Goal: Task Accomplishment & Management: Complete application form

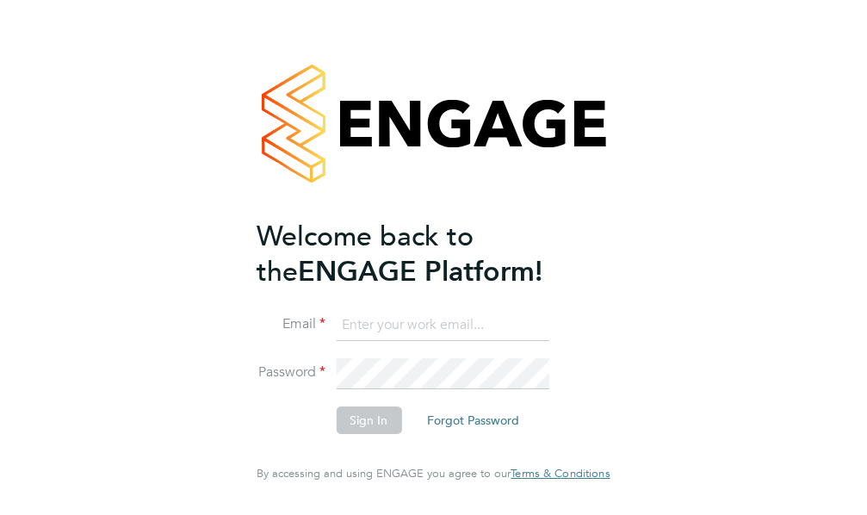
click at [439, 339] on input at bounding box center [442, 325] width 213 height 31
click at [338, 341] on input at bounding box center [442, 325] width 213 height 31
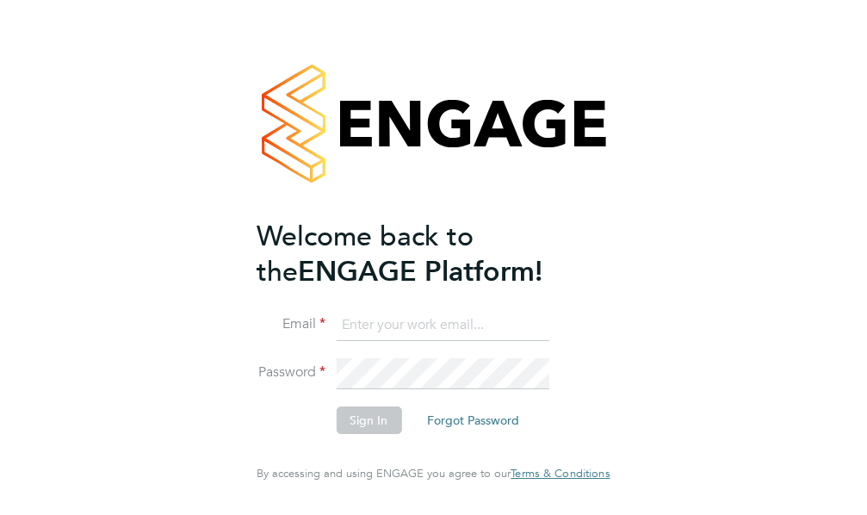
click at [338, 341] on input at bounding box center [442, 325] width 213 height 31
click at [340, 341] on input at bounding box center [442, 325] width 213 height 31
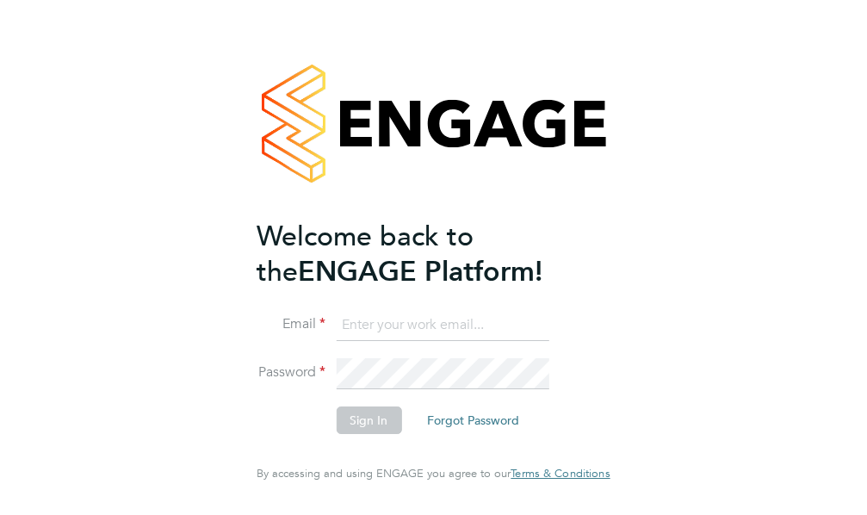
click at [340, 341] on input at bounding box center [442, 325] width 213 height 31
click at [340, 340] on input at bounding box center [442, 325] width 213 height 31
click at [341, 339] on input at bounding box center [442, 325] width 213 height 31
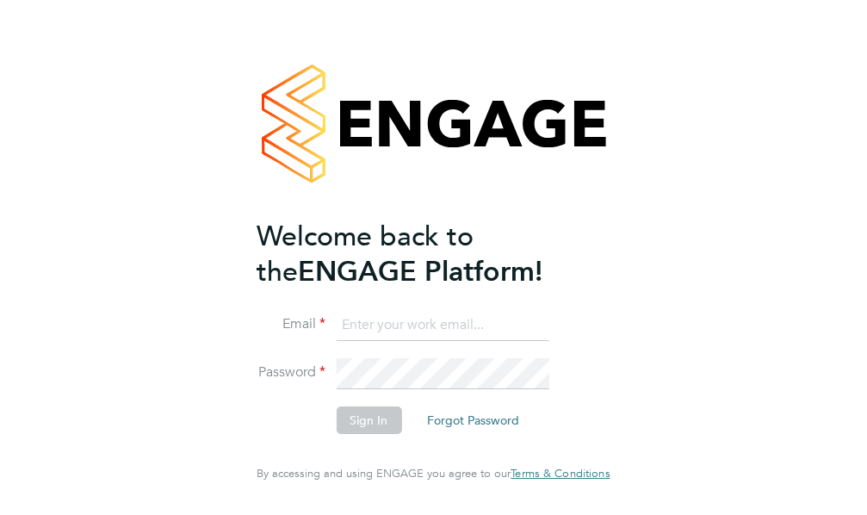
click at [402, 341] on input at bounding box center [442, 325] width 213 height 31
click at [403, 341] on input at bounding box center [442, 325] width 213 height 31
click at [405, 340] on input at bounding box center [442, 325] width 213 height 31
click at [369, 328] on input at bounding box center [442, 325] width 213 height 31
drag, startPoint x: 369, startPoint y: 328, endPoint x: 364, endPoint y: 339, distance: 12.3
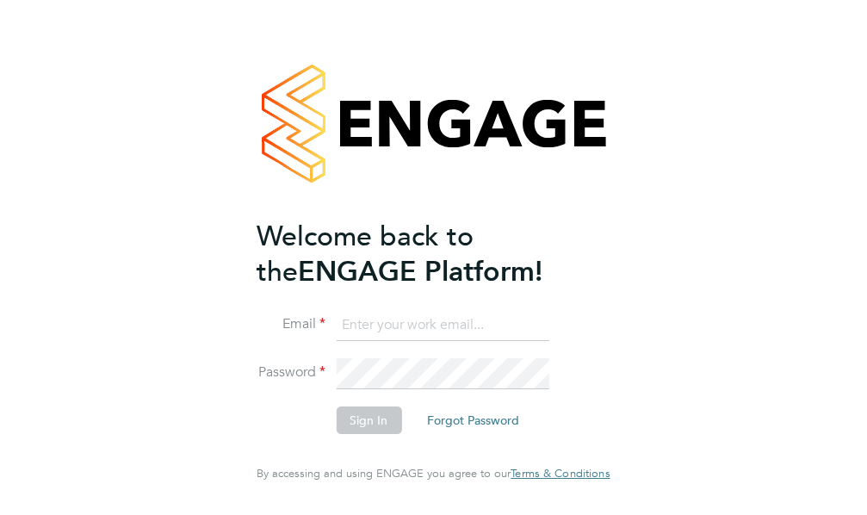
click at [364, 339] on input at bounding box center [442, 325] width 213 height 31
drag, startPoint x: 364, startPoint y: 339, endPoint x: 349, endPoint y: 339, distance: 15.5
click at [360, 339] on input at bounding box center [442, 325] width 213 height 31
click at [349, 339] on input at bounding box center [442, 325] width 213 height 31
click at [336, 341] on input at bounding box center [442, 325] width 213 height 31
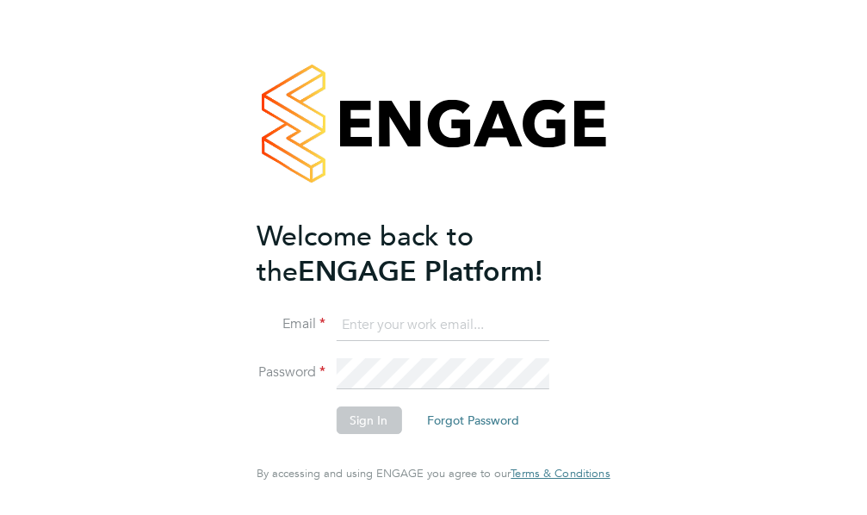
click at [336, 341] on input at bounding box center [442, 325] width 213 height 31
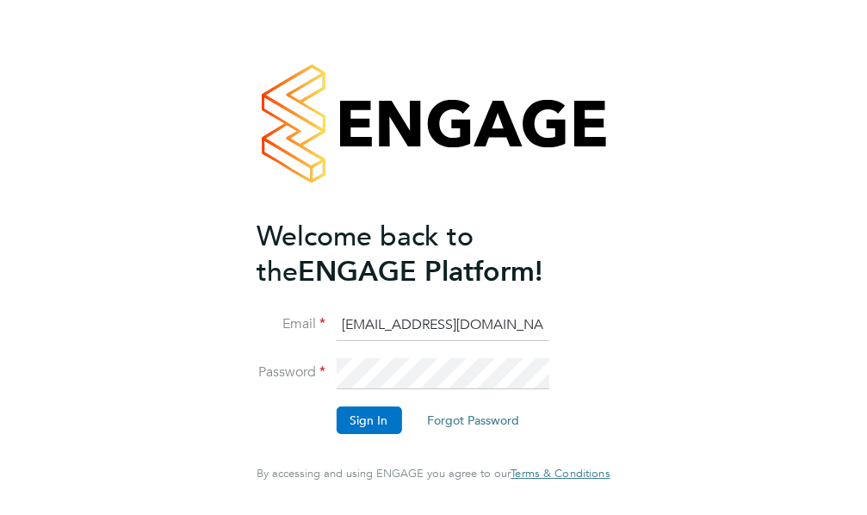
type input "avmikelis@gmail.com"
click at [351, 432] on button "Sign In" at bounding box center [368, 420] width 65 height 28
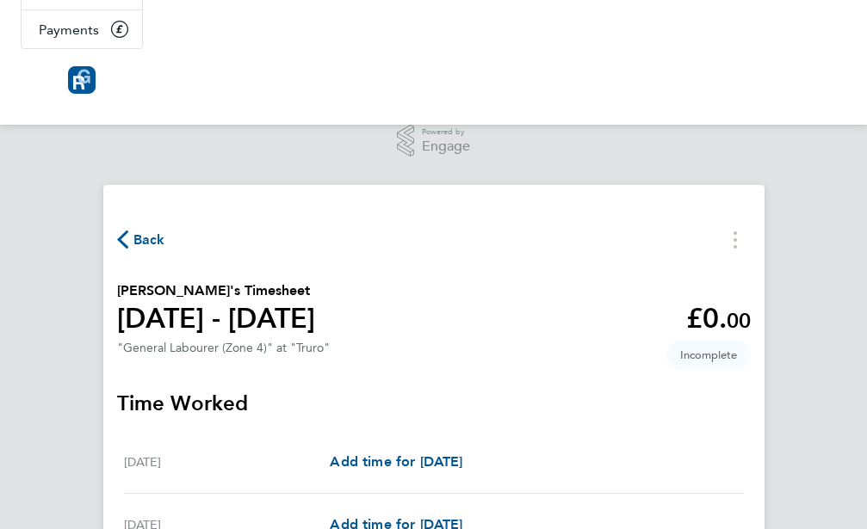
scroll to position [263, 0]
click at [462, 453] on span "Add time for [DATE]" at bounding box center [396, 461] width 133 height 16
select select "30"
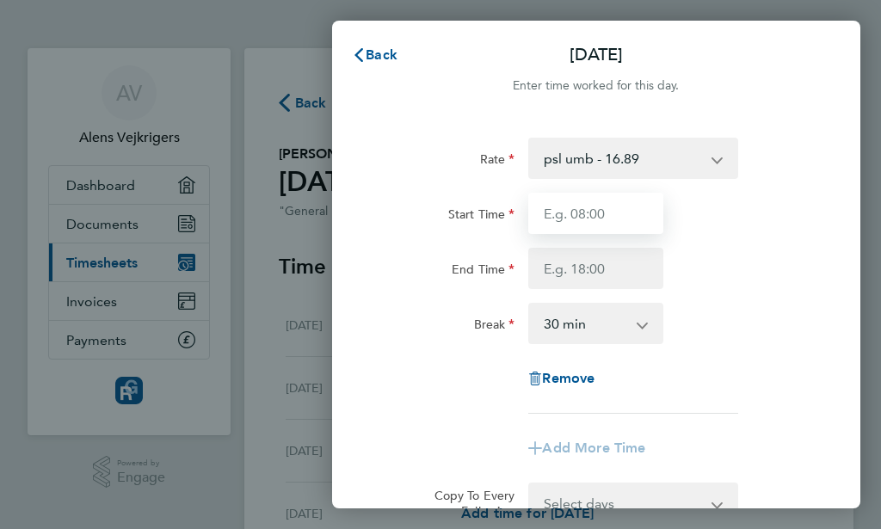
click at [608, 208] on input "Start Time" at bounding box center [595, 213] width 135 height 41
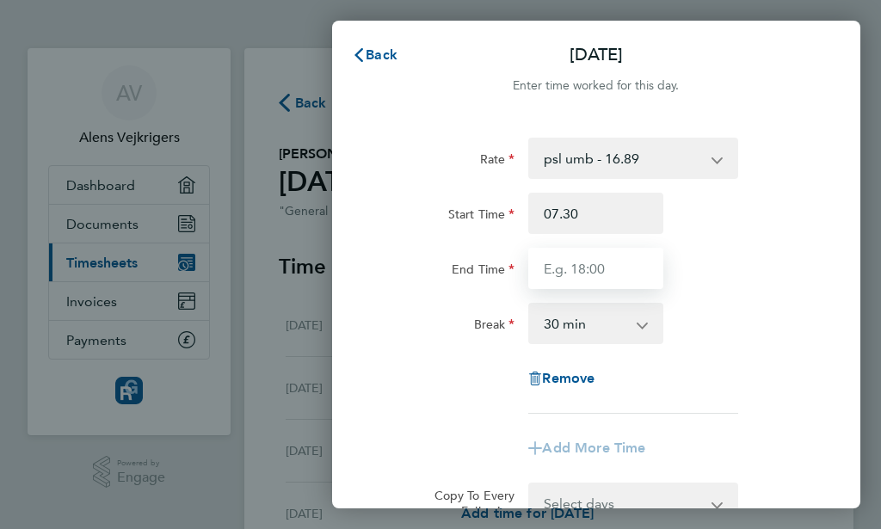
type input "07:30"
click at [596, 268] on input "End Time" at bounding box center [595, 268] width 135 height 41
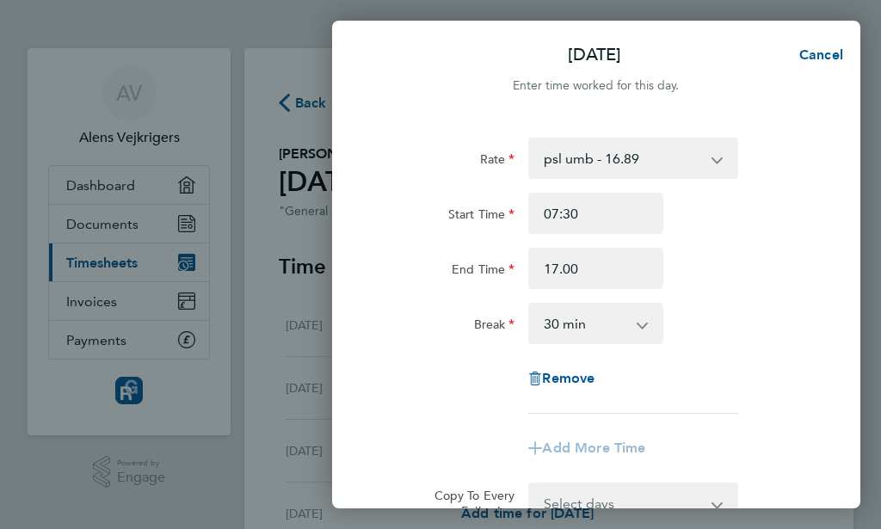
type input "17:00"
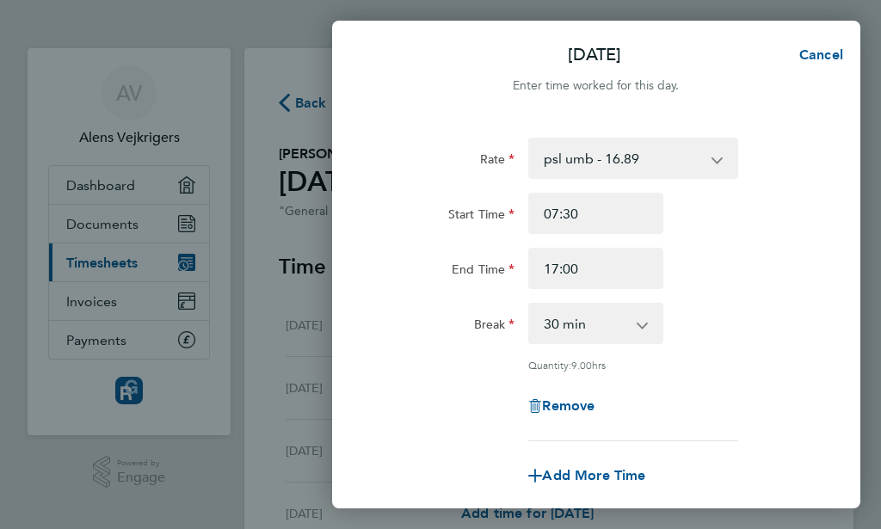
click at [797, 212] on div "Start Time 07:30" at bounding box center [597, 213] width 446 height 41
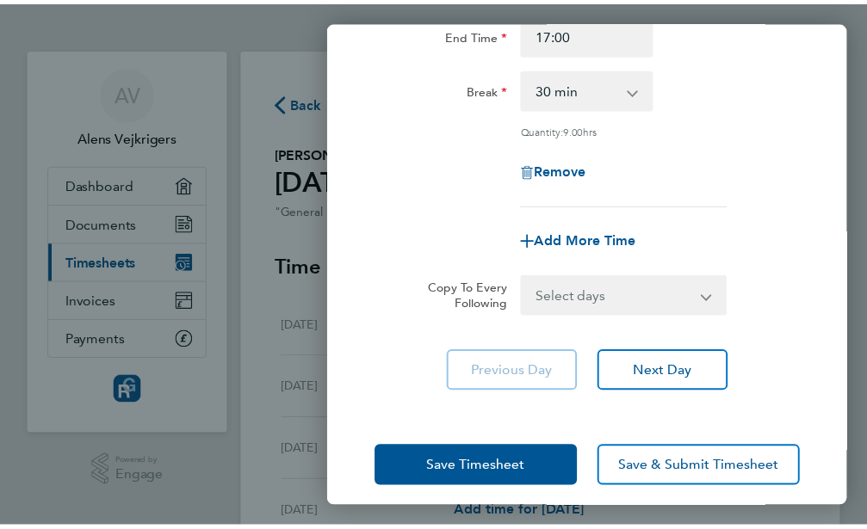
scroll to position [248, 0]
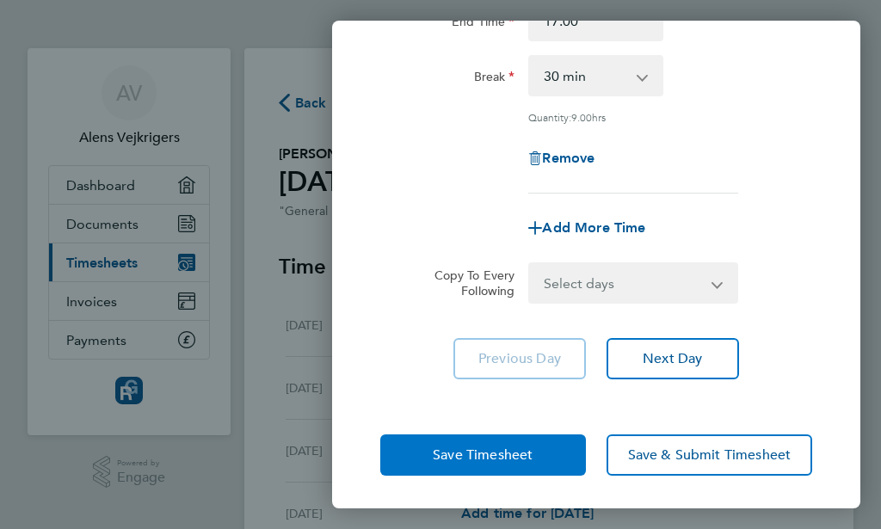
click at [502, 452] on span "Save Timesheet" at bounding box center [483, 455] width 100 height 17
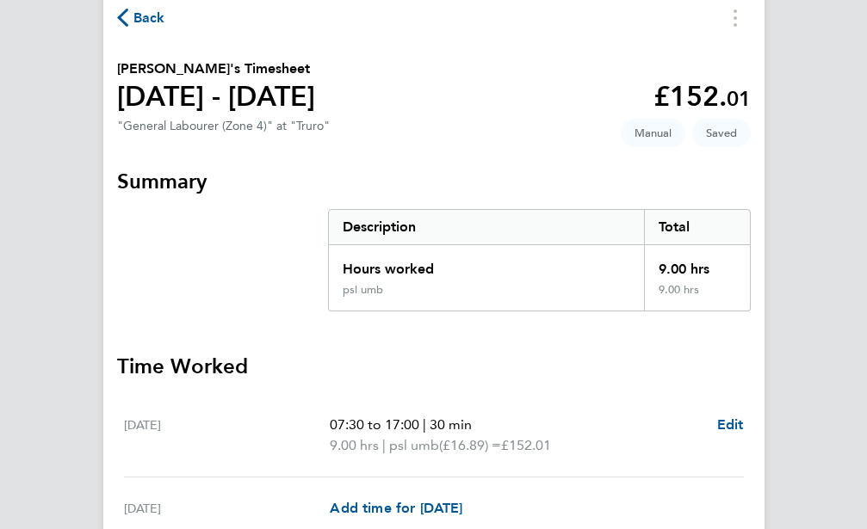
scroll to position [562, 0]
